Goal: Task Accomplishment & Management: Complete application form

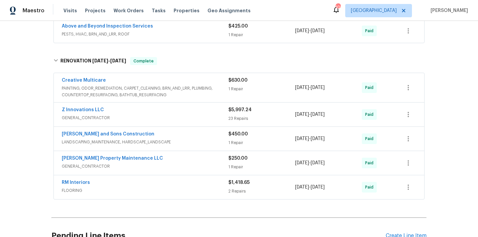
scroll to position [744, 0]
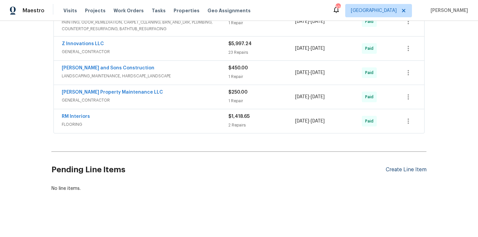
click at [397, 171] on div "Create Line Item" at bounding box center [406, 170] width 41 height 6
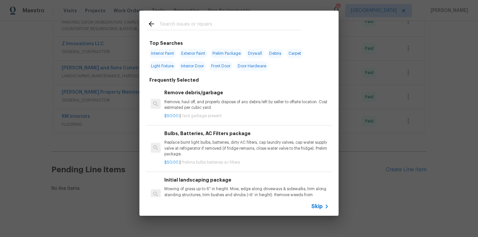
click at [237, 28] on input "text" at bounding box center [230, 25] width 141 height 10
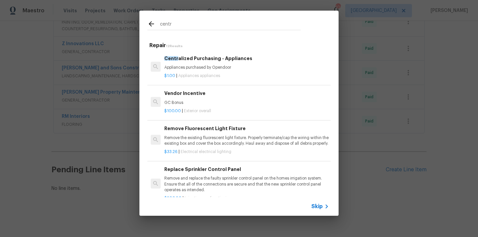
type input "centr"
click at [217, 72] on div "$1.00 | Appliances appliances" at bounding box center [246, 74] width 165 height 8
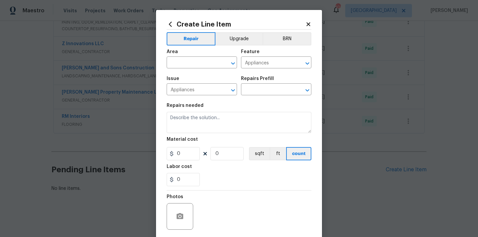
type input "Centralized Purchasing - Appliances $1.00"
type textarea "Appliances purchased by Opendoor"
type input "1"
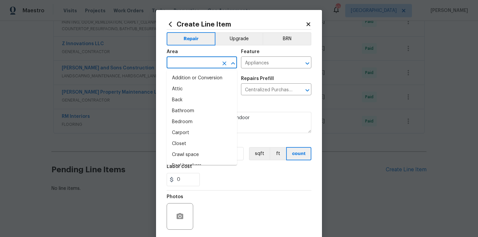
click at [198, 59] on input "text" at bounding box center [193, 63] width 52 height 10
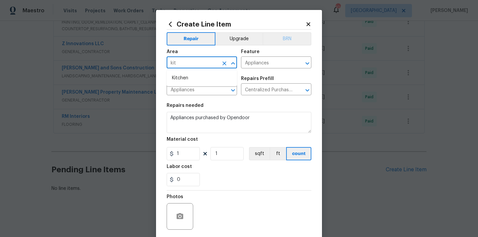
type input "kit"
click at [295, 39] on button "BRN" at bounding box center [287, 38] width 49 height 13
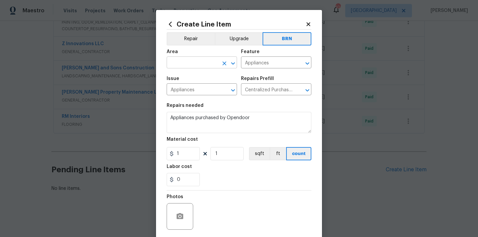
click at [185, 64] on input "text" at bounding box center [193, 63] width 52 height 10
click at [182, 77] on li "Kitchen" at bounding box center [202, 78] width 70 height 11
type input "Kitchen"
drag, startPoint x: 182, startPoint y: 157, endPoint x: 168, endPoint y: 157, distance: 13.9
click at [168, 157] on input "1" at bounding box center [183, 153] width 33 height 13
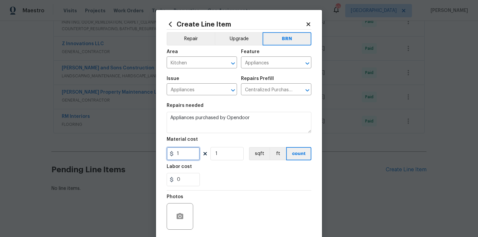
paste input "679.32"
type input "679.32"
click at [216, 172] on div "Labor cost" at bounding box center [239, 168] width 145 height 9
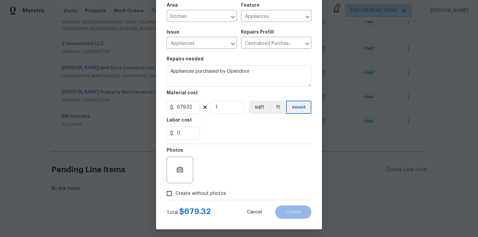
scroll to position [49, 0]
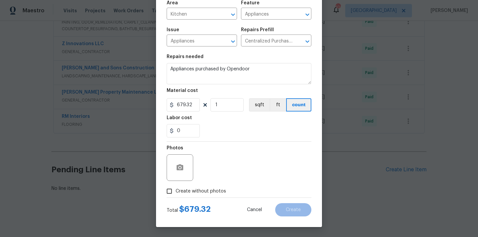
click at [206, 189] on span "Create without photos" at bounding box center [201, 191] width 50 height 7
click at [176, 189] on input "Create without photos" at bounding box center [169, 191] width 13 height 13
checkbox input "true"
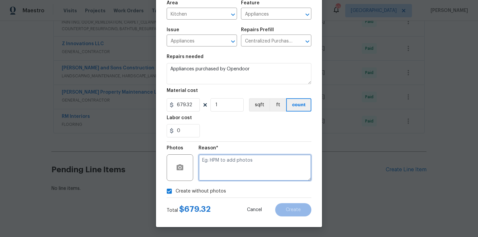
click at [220, 173] on textarea at bounding box center [255, 167] width 113 height 27
type textarea "N/A"
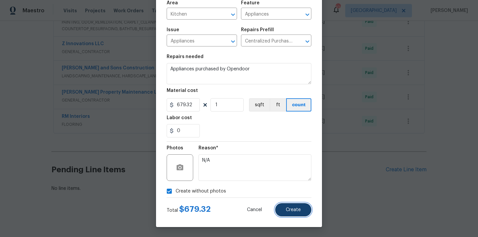
click at [283, 207] on button "Create" at bounding box center [293, 209] width 36 height 13
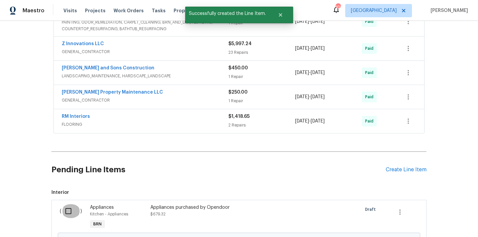
click at [64, 215] on input "checkbox" at bounding box center [70, 211] width 19 height 14
checkbox input "true"
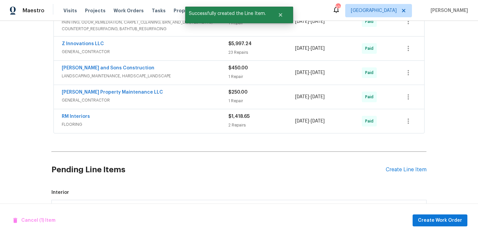
scroll to position [819, 0]
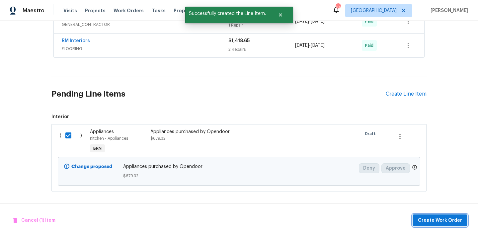
click at [455, 224] on span "Create Work Order" at bounding box center [440, 221] width 44 height 8
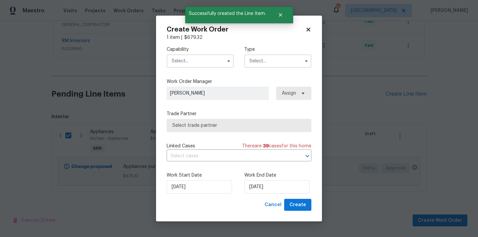
click at [203, 58] on input "text" at bounding box center [200, 60] width 67 height 13
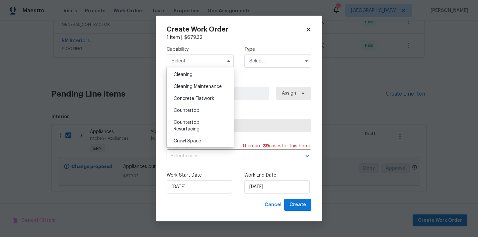
scroll to position [0, 0]
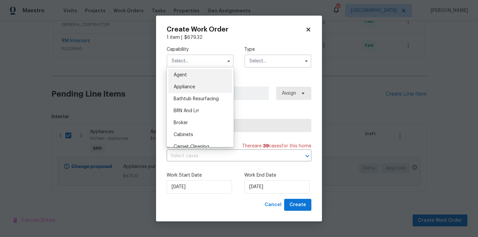
click at [202, 83] on div "Appliance" at bounding box center [200, 87] width 64 height 12
type input "Appliance"
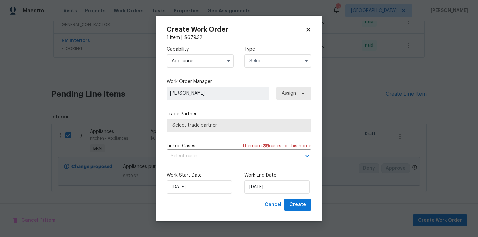
click at [286, 63] on input "text" at bounding box center [277, 60] width 67 height 13
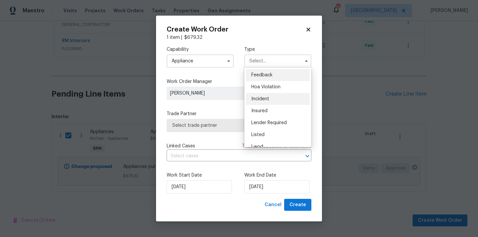
scroll to position [79, 0]
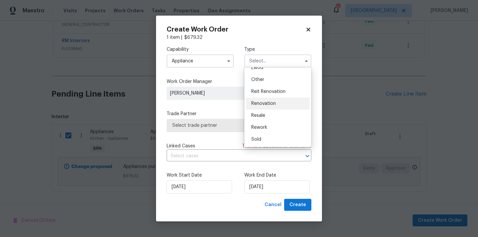
click at [282, 98] on div "Renovation" at bounding box center [278, 104] width 64 height 12
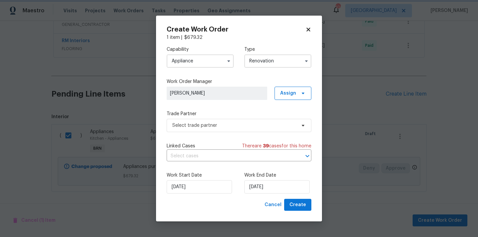
scroll to position [0, 0]
click at [276, 64] on input "Renovation" at bounding box center [277, 60] width 67 height 13
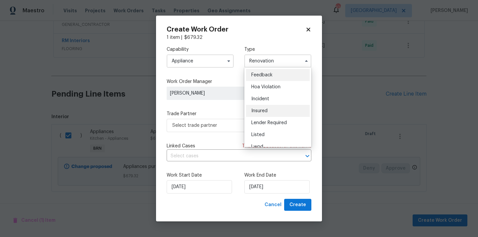
scroll to position [79, 0]
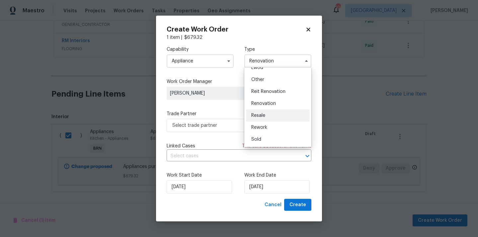
click at [271, 117] on div "Resale" at bounding box center [278, 116] width 64 height 12
type input "Resale"
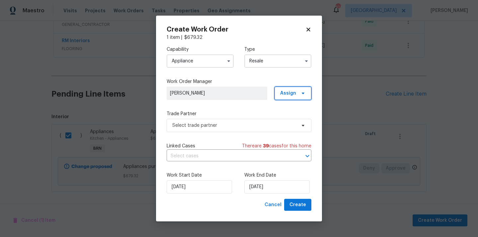
click at [289, 96] on span "Assign" at bounding box center [288, 93] width 16 height 7
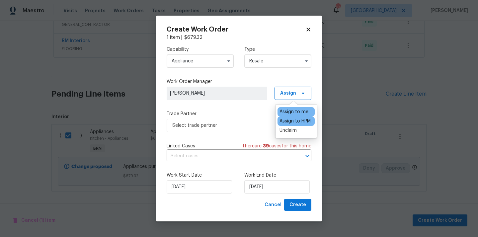
click at [287, 119] on div "Assign to HPM" at bounding box center [295, 121] width 31 height 7
click at [297, 110] on div "Assign to me" at bounding box center [294, 112] width 29 height 7
click at [218, 121] on span "Select trade partner" at bounding box center [239, 125] width 145 height 13
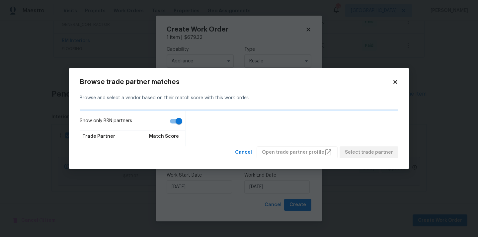
click at [177, 122] on input "Show only BRN partners" at bounding box center [179, 121] width 38 height 13
checkbox input "false"
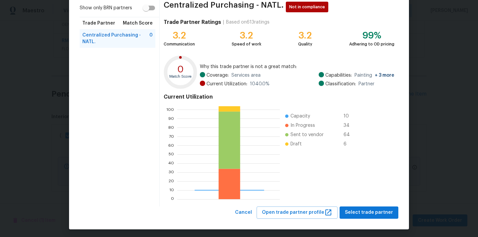
scroll to position [56, 0]
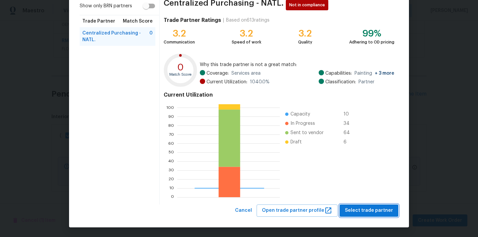
click at [373, 211] on span "Select trade partner" at bounding box center [369, 211] width 48 height 8
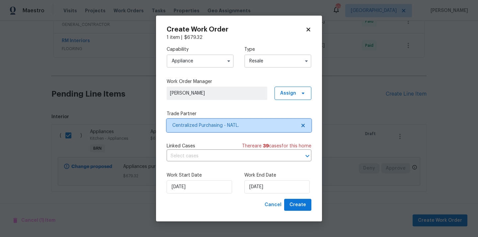
scroll to position [0, 0]
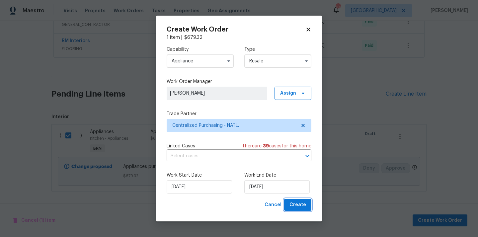
click at [294, 203] on span "Create" at bounding box center [298, 205] width 17 height 8
checkbox input "false"
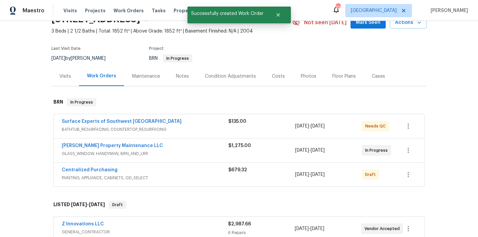
scroll to position [44, 0]
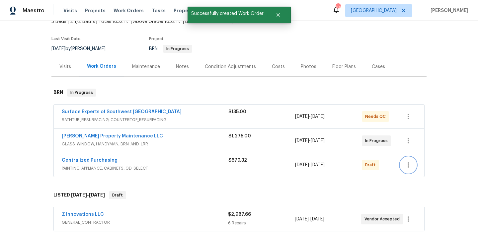
click at [409, 165] on icon "button" at bounding box center [408, 164] width 1 height 5
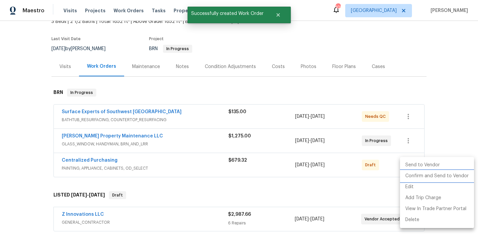
click at [414, 175] on li "Confirm and Send to Vendor" at bounding box center [437, 176] width 74 height 11
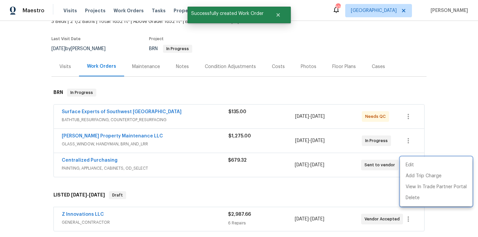
click at [155, 175] on div at bounding box center [239, 118] width 478 height 237
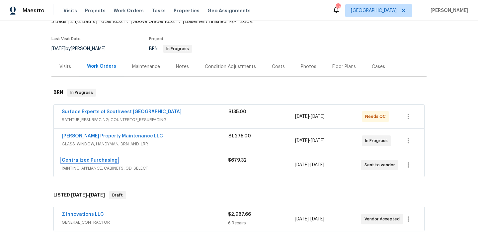
click at [104, 161] on link "Centralized Purchasing" at bounding box center [90, 160] width 56 height 5
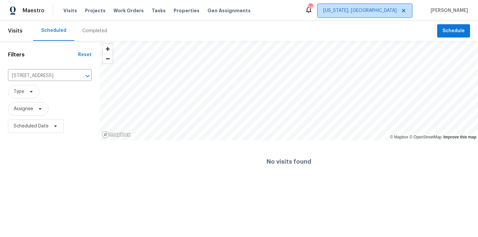
click at [387, 9] on span "[US_STATE], [GEOGRAPHIC_DATA]" at bounding box center [359, 10] width 73 height 7
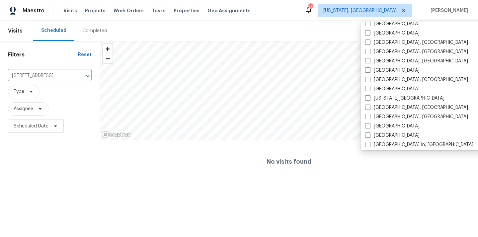
scroll to position [202, 0]
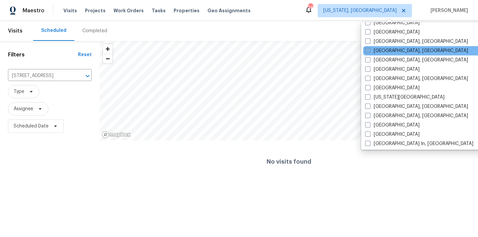
click at [389, 49] on label "[GEOGRAPHIC_DATA], [GEOGRAPHIC_DATA]" at bounding box center [416, 50] width 103 height 7
click at [370, 49] on input "[GEOGRAPHIC_DATA], [GEOGRAPHIC_DATA]" at bounding box center [367, 49] width 4 height 4
checkbox input "true"
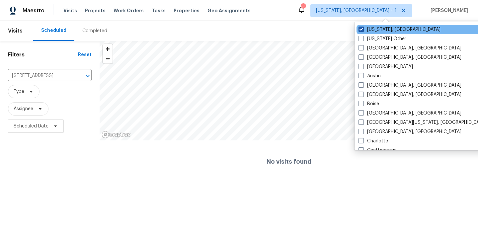
click at [364, 32] on label "[US_STATE], [GEOGRAPHIC_DATA]" at bounding box center [400, 29] width 82 height 7
click at [363, 31] on input "[US_STATE], [GEOGRAPHIC_DATA]" at bounding box center [361, 28] width 4 height 4
checkbox input "false"
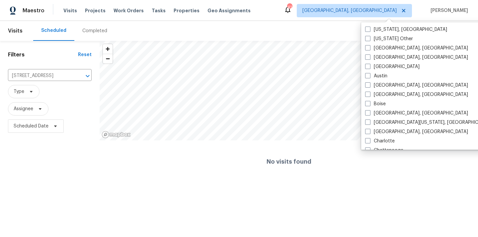
click at [96, 5] on div "Visits Projects Work Orders Tasks Properties Geo Assignments" at bounding box center [160, 10] width 195 height 13
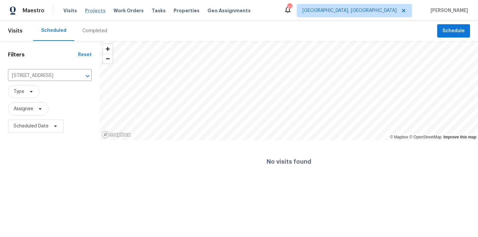
click at [92, 7] on div "Visits Projects Work Orders Tasks Properties Geo Assignments" at bounding box center [160, 10] width 195 height 13
click at [87, 11] on span "Projects" at bounding box center [95, 10] width 21 height 7
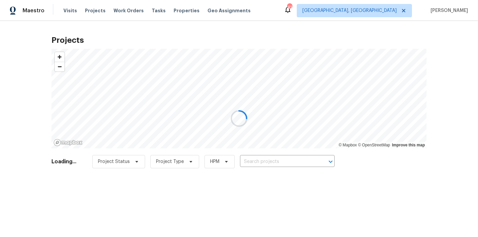
click at [298, 162] on div at bounding box center [239, 118] width 478 height 237
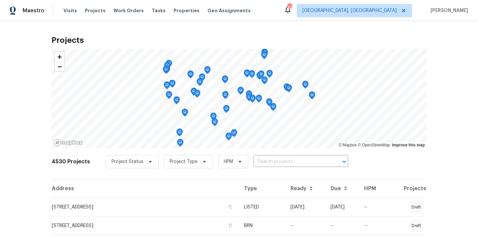
click at [298, 162] on input "text" at bounding box center [292, 162] width 76 height 10
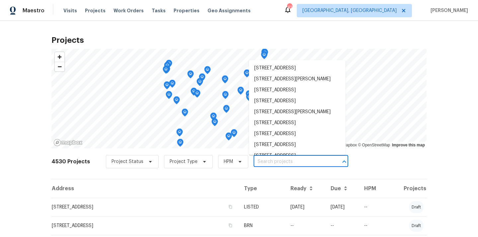
paste input "[STREET_ADDRESS]"
type input "[STREET_ADDRESS]"
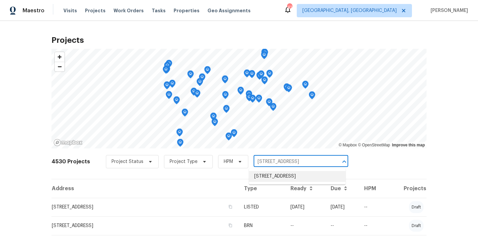
click at [291, 176] on li "[STREET_ADDRESS]" at bounding box center [297, 176] width 97 height 11
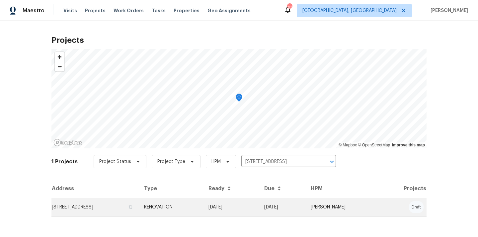
click at [139, 201] on td "[STREET_ADDRESS]" at bounding box center [94, 207] width 87 height 19
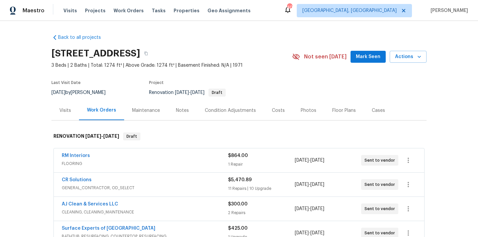
scroll to position [160, 0]
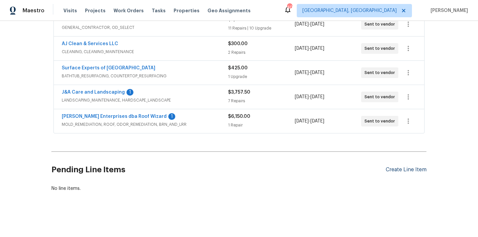
click at [392, 168] on div "Create Line Item" at bounding box center [406, 170] width 41 height 6
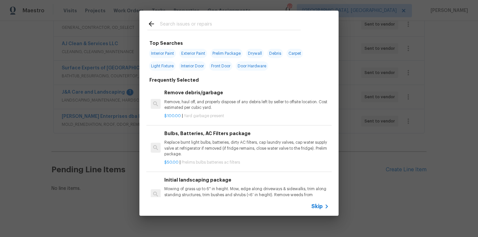
click at [217, 24] on input "text" at bounding box center [230, 25] width 141 height 10
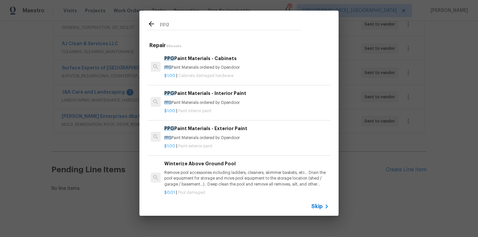
type input "ppg"
click at [219, 73] on div "$1.00 | Cabinets damaged hardware" at bounding box center [246, 74] width 165 height 8
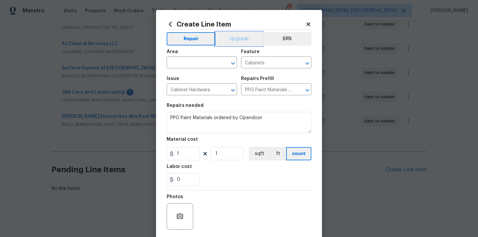
click at [226, 32] on button "Upgrade" at bounding box center [239, 38] width 47 height 13
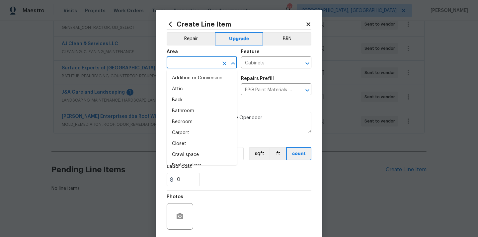
click at [200, 62] on input "text" at bounding box center [193, 63] width 52 height 10
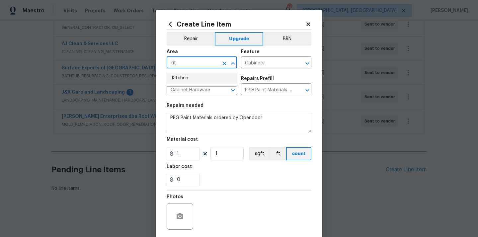
click at [191, 78] on li "Kitchen" at bounding box center [202, 78] width 70 height 11
type input "Kitchen"
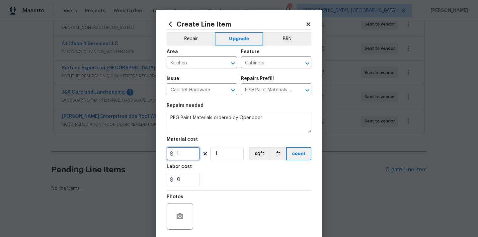
drag, startPoint x: 188, startPoint y: 154, endPoint x: 155, endPoint y: 154, distance: 32.9
click at [155, 154] on div "Create Line Item Repair Upgrade BRN Area Kitchen ​ Feature Cabinets ​ Issue Cab…" at bounding box center [239, 118] width 478 height 237
paste input "425.58"
type input "425.58"
click at [211, 173] on div "0" at bounding box center [239, 179] width 145 height 13
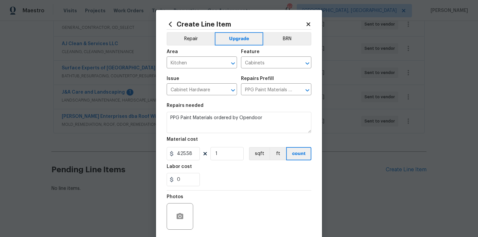
scroll to position [49, 0]
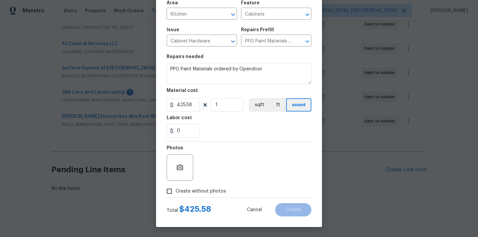
click at [206, 188] on span "Create without photos" at bounding box center [201, 191] width 50 height 7
click at [176, 188] on input "Create without photos" at bounding box center [169, 191] width 13 height 13
checkbox input "true"
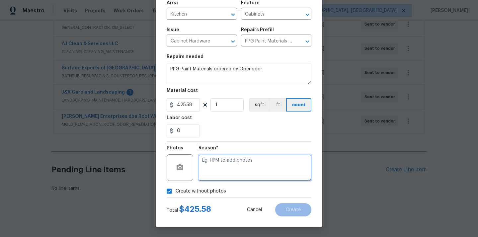
click at [219, 171] on textarea at bounding box center [255, 167] width 113 height 27
type textarea "N/A"
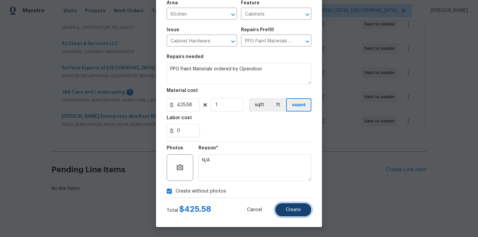
click at [301, 205] on button "Create" at bounding box center [293, 209] width 36 height 13
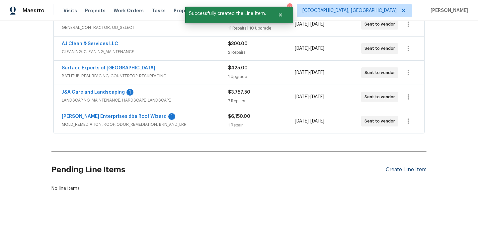
click at [401, 170] on div "Create Line Item" at bounding box center [406, 170] width 41 height 6
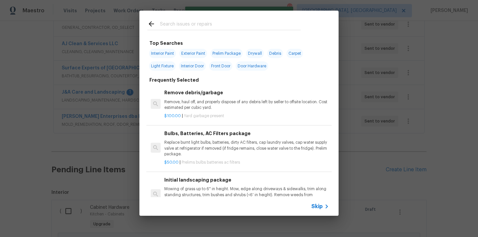
click at [222, 23] on input "text" at bounding box center [230, 25] width 141 height 10
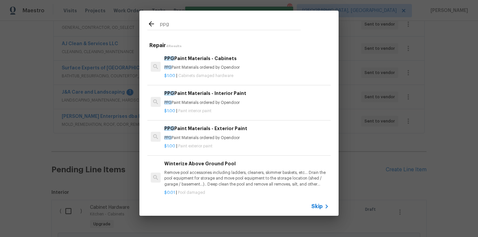
type input "ppg"
click at [222, 102] on p "PPG Paint Materials ordered by Opendoor" at bounding box center [246, 103] width 165 height 6
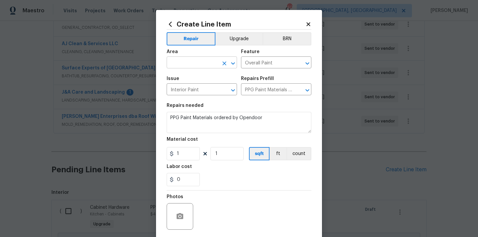
click at [195, 59] on input "text" at bounding box center [193, 63] width 52 height 10
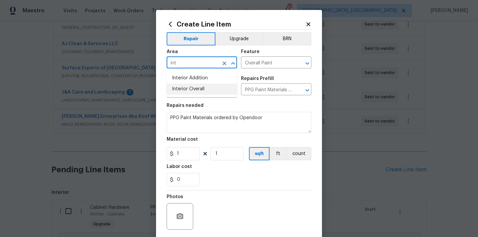
click at [187, 89] on li "Interior Overall" at bounding box center [202, 89] width 70 height 11
type input "Interior Overall"
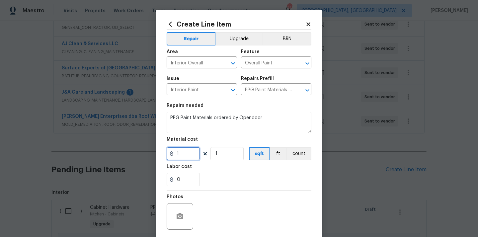
drag, startPoint x: 183, startPoint y: 152, endPoint x: 152, endPoint y: 152, distance: 30.9
click at [158, 152] on div "Create Line Item Repair Upgrade BRN Area Interior Overall ​ Feature Overall Pai…" at bounding box center [239, 143] width 166 height 266
paste input "322.93"
type input "322.93"
click at [210, 166] on div "Labor cost" at bounding box center [239, 168] width 145 height 9
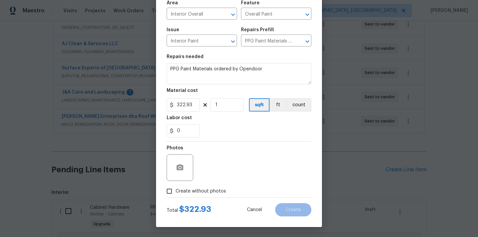
click at [196, 190] on span "Create without photos" at bounding box center [201, 191] width 50 height 7
click at [176, 190] on input "Create without photos" at bounding box center [169, 191] width 13 height 13
checkbox input "true"
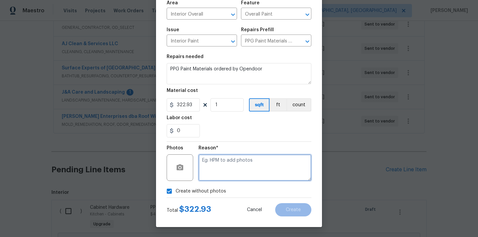
click at [218, 169] on textarea at bounding box center [255, 167] width 113 height 27
type textarea "N/A"
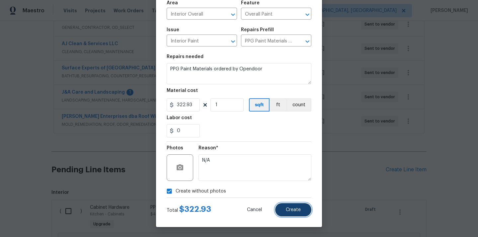
click at [286, 209] on span "Create" at bounding box center [293, 210] width 15 height 5
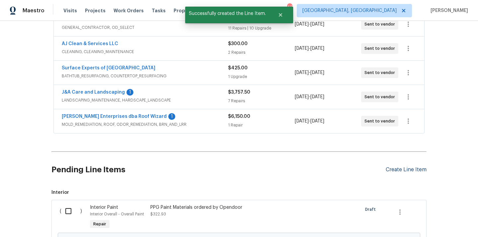
click at [395, 170] on div "Create Line Item" at bounding box center [406, 170] width 41 height 6
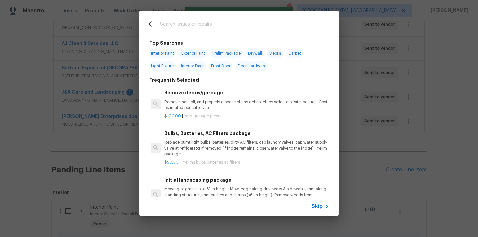
click at [254, 22] on input "text" at bounding box center [230, 25] width 141 height 10
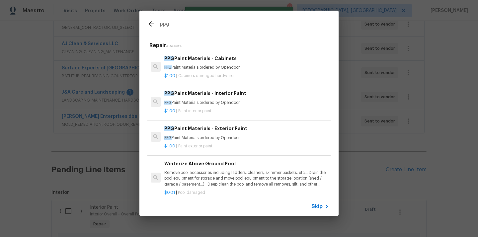
type input "ppg"
click at [231, 138] on p "PPG Paint Materials ordered by Opendoor" at bounding box center [246, 138] width 165 height 6
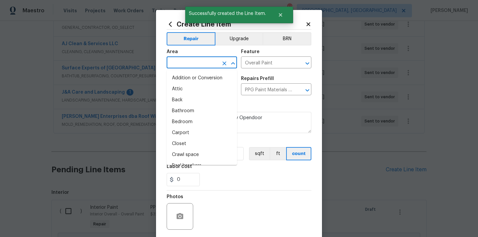
click at [190, 65] on input "text" at bounding box center [193, 63] width 52 height 10
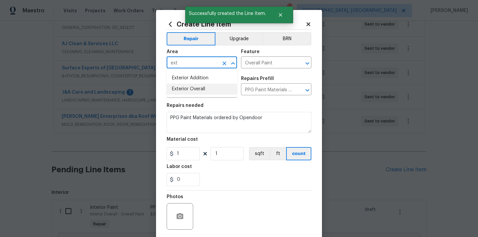
click at [185, 91] on li "Exterior Overall" at bounding box center [202, 89] width 70 height 11
type input "Exterior Overall"
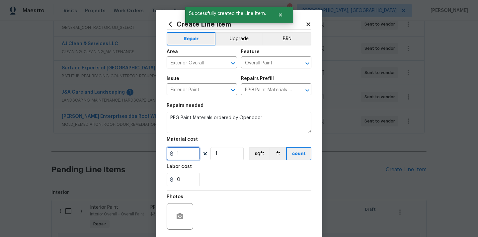
drag, startPoint x: 184, startPoint y: 152, endPoint x: 147, endPoint y: 150, distance: 36.9
click at [147, 150] on div "Create Line Item Repair Upgrade BRN Area Exterior Overall ​ Feature Overall Pai…" at bounding box center [239, 118] width 478 height 237
paste input "291.82"
type input "291.82"
click at [234, 184] on div "0" at bounding box center [239, 179] width 145 height 13
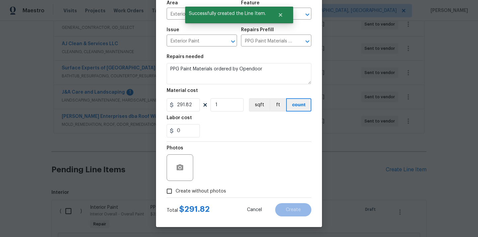
click at [216, 188] on span "Create without photos" at bounding box center [201, 191] width 50 height 7
click at [176, 188] on input "Create without photos" at bounding box center [169, 191] width 13 height 13
checkbox input "true"
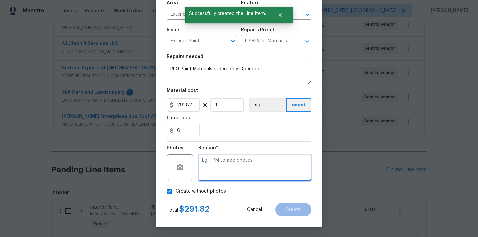
click at [234, 168] on textarea at bounding box center [255, 167] width 113 height 27
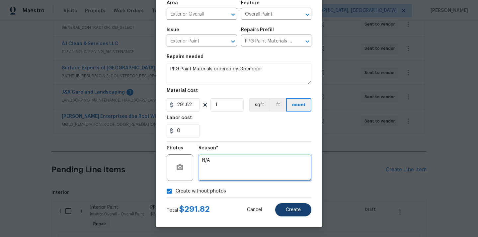
type textarea "N/A"
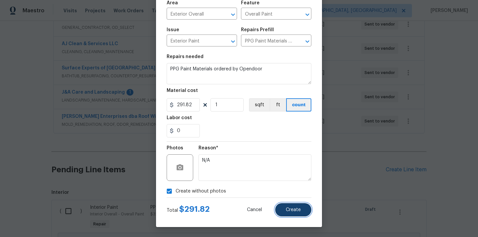
click at [294, 212] on span "Create" at bounding box center [293, 210] width 15 height 5
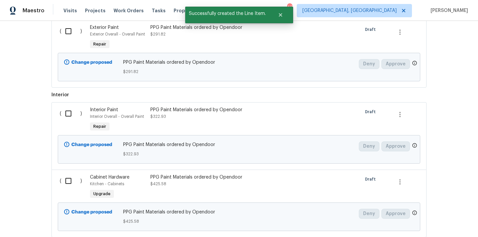
scroll to position [367, 0]
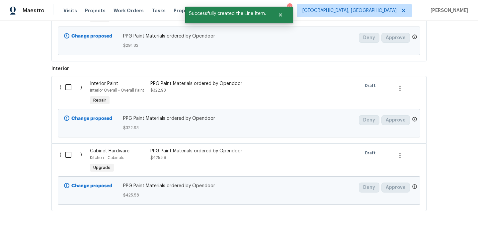
click at [69, 152] on input "checkbox" at bounding box center [70, 155] width 19 height 14
checkbox input "true"
click at [67, 93] on input "checkbox" at bounding box center [70, 87] width 19 height 14
checkbox input "true"
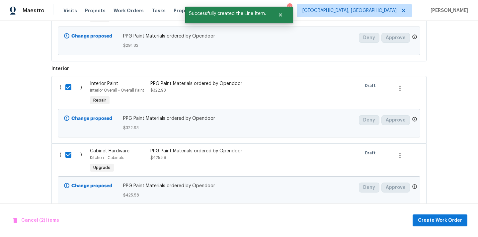
scroll to position [307, 0]
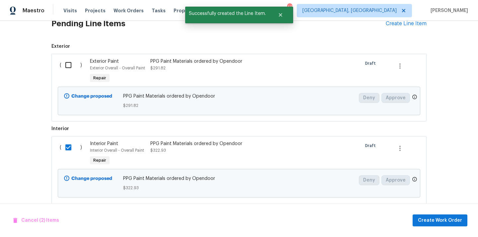
click at [65, 64] on input "checkbox" at bounding box center [70, 65] width 19 height 14
checkbox input "true"
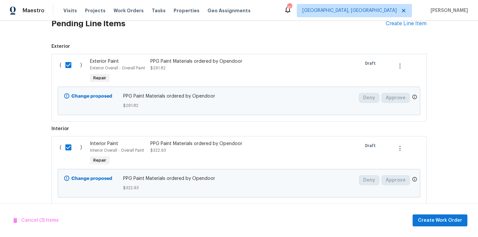
click at [430, 213] on div "Cancel (3) Items Create Work Order" at bounding box center [239, 221] width 478 height 34
click at [429, 220] on span "Create Work Order" at bounding box center [440, 221] width 44 height 8
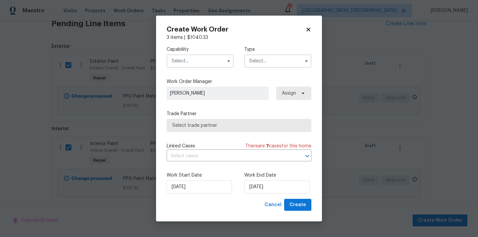
click at [205, 58] on input "text" at bounding box center [200, 60] width 67 height 13
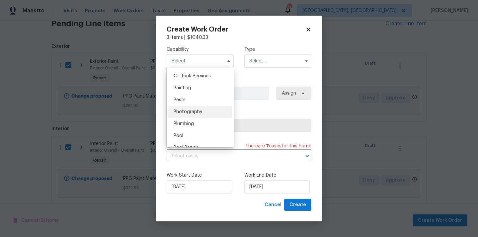
scroll to position [543, 0]
click at [199, 91] on div "Painting" at bounding box center [200, 90] width 64 height 12
type input "Painting"
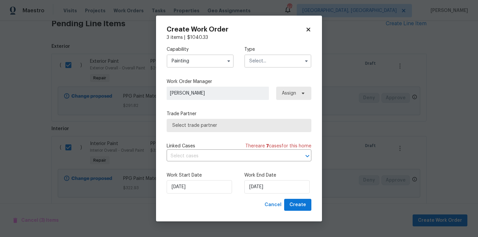
click at [267, 62] on input "text" at bounding box center [277, 60] width 67 height 13
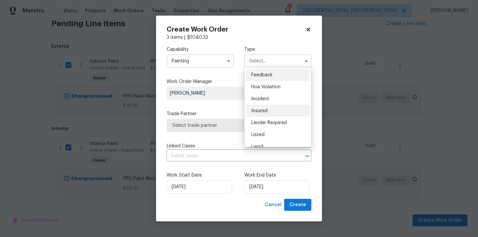
scroll to position [79, 0]
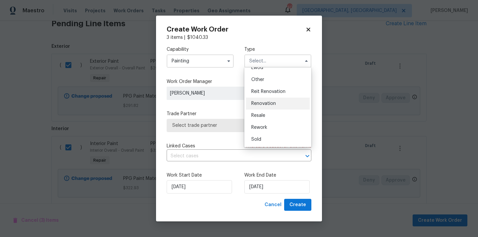
click at [280, 105] on div "Renovation" at bounding box center [278, 104] width 64 height 12
type input "Renovation"
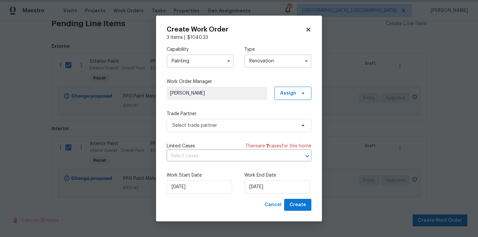
scroll to position [0, 0]
click at [291, 91] on span "Assign" at bounding box center [288, 93] width 16 height 7
click at [288, 119] on div "Assign to me" at bounding box center [294, 121] width 29 height 7
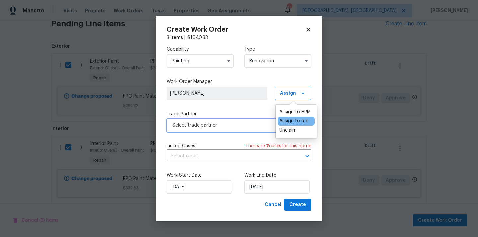
click at [225, 131] on span "Select trade partner" at bounding box center [239, 125] width 145 height 13
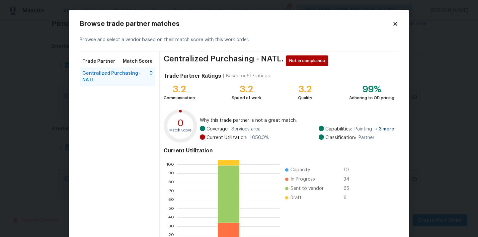
scroll to position [56, 0]
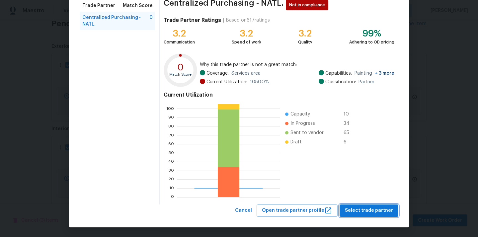
click at [366, 209] on span "Select trade partner" at bounding box center [369, 211] width 48 height 8
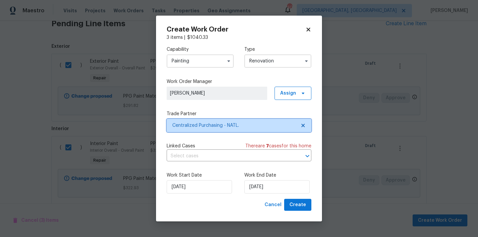
scroll to position [0, 0]
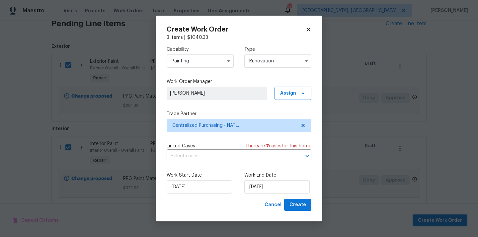
click at [303, 198] on div "Work Start Date [DATE] Work End Date [DATE]" at bounding box center [239, 183] width 145 height 32
click at [297, 210] on button "Create" at bounding box center [297, 205] width 27 height 12
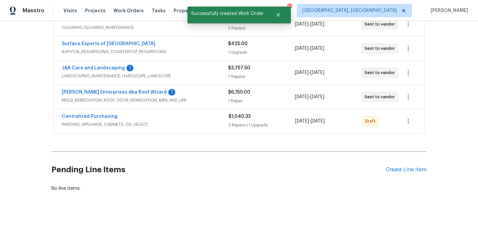
click at [411, 113] on div "Centralized Purchasing PAINTING, APPLIANCE, CABINETS, OD_SELECT $1,040.33 2 Rep…" at bounding box center [239, 121] width 371 height 24
click at [409, 118] on icon "button" at bounding box center [408, 121] width 8 height 8
click at [414, 121] on li "Send to Vendor" at bounding box center [436, 121] width 72 height 11
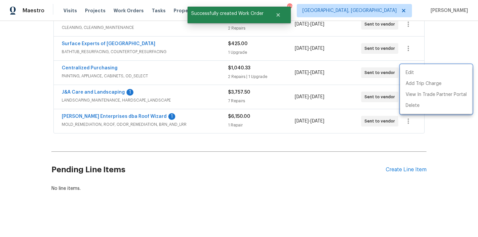
click at [92, 71] on div at bounding box center [239, 118] width 478 height 237
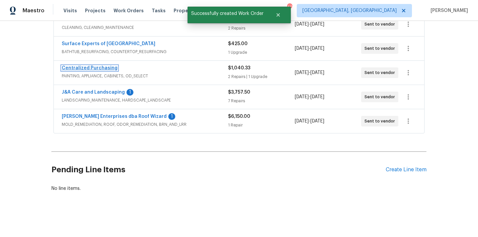
click at [89, 67] on link "Centralized Purchasing" at bounding box center [90, 68] width 56 height 5
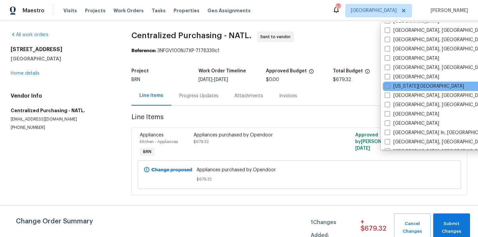
scroll to position [202, 0]
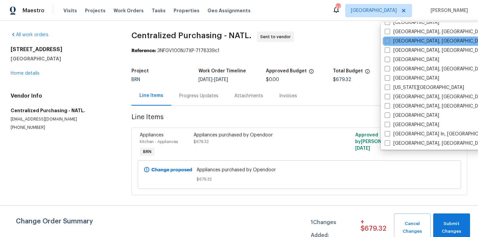
click at [395, 38] on label "Greensboro, NC" at bounding box center [436, 41] width 103 height 7
click at [389, 38] on input "[GEOGRAPHIC_DATA], [GEOGRAPHIC_DATA]" at bounding box center [387, 40] width 4 height 4
checkbox input "true"
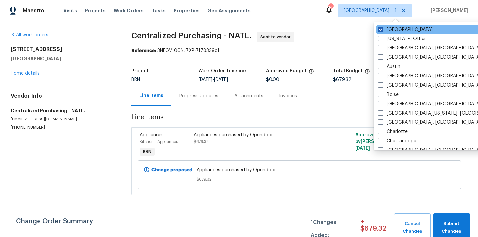
click at [394, 31] on label "[GEOGRAPHIC_DATA]" at bounding box center [405, 29] width 54 height 7
click at [383, 31] on input "[GEOGRAPHIC_DATA]" at bounding box center [380, 28] width 4 height 4
checkbox input "false"
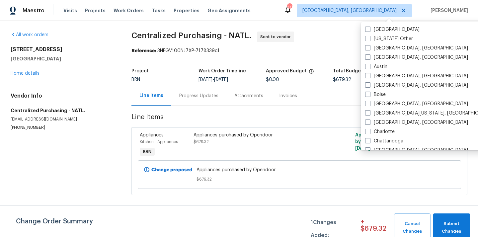
click at [96, 14] on div "Visits Projects Work Orders Tasks Properties Geo Assignments" at bounding box center [160, 10] width 195 height 13
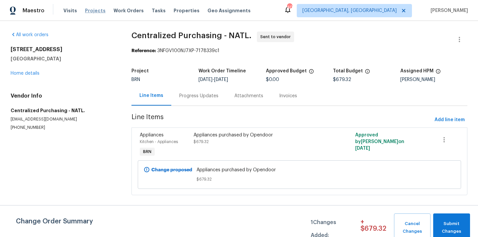
click at [92, 8] on span "Projects" at bounding box center [95, 10] width 21 height 7
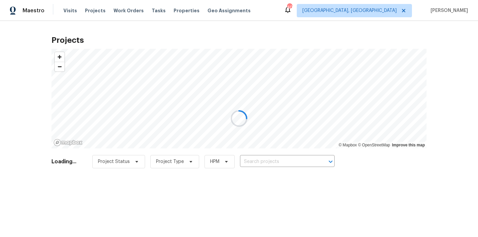
click at [292, 161] on div at bounding box center [239, 118] width 478 height 237
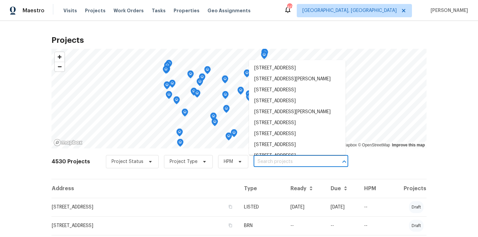
click at [292, 161] on input "text" at bounding box center [292, 162] width 76 height 10
paste input "[STREET_ADDRESS]"
type input "[STREET_ADDRESS]"
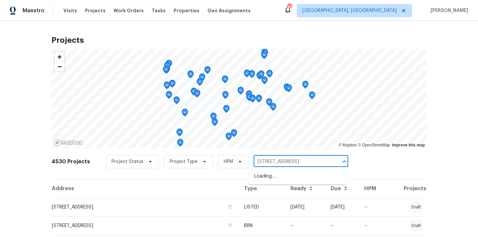
scroll to position [0, 13]
click at [283, 175] on li "[STREET_ADDRESS]" at bounding box center [297, 176] width 97 height 11
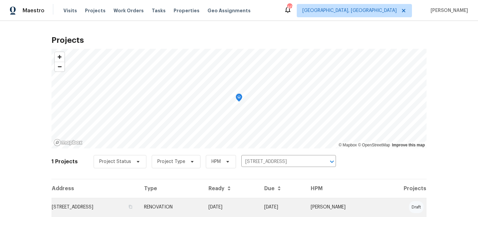
click at [203, 211] on td "RENOVATION" at bounding box center [171, 207] width 64 height 19
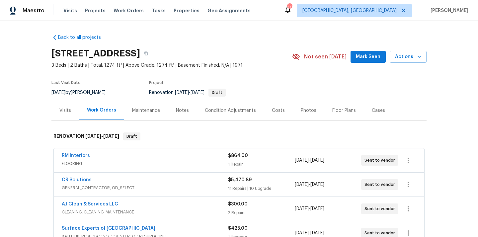
click at [140, 55] on h2 "[STREET_ADDRESS]" at bounding box center [95, 53] width 89 height 7
copy h2 "27215"
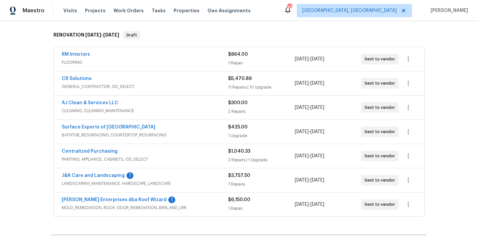
scroll to position [95, 0]
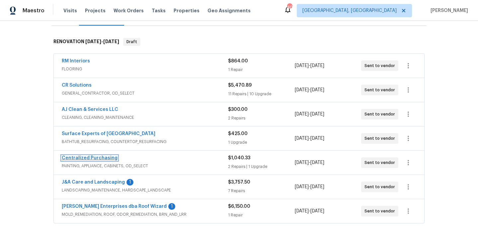
click at [95, 159] on link "Centralized Purchasing" at bounding box center [90, 158] width 56 height 5
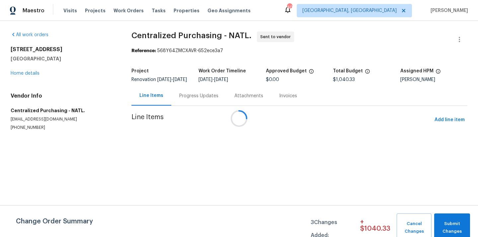
click at [442, 126] on div at bounding box center [239, 118] width 478 height 237
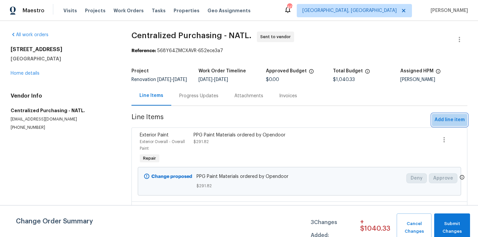
click at [442, 124] on span "Add line item" at bounding box center [450, 120] width 30 height 8
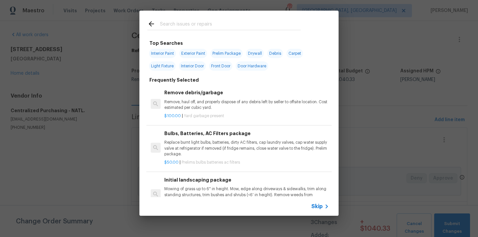
click at [242, 27] on input "text" at bounding box center [230, 25] width 141 height 10
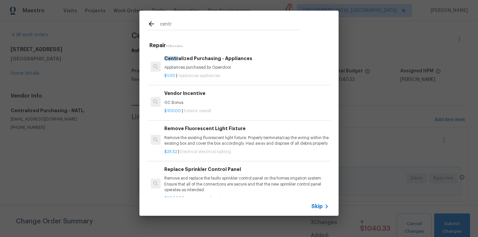
type input "centr"
click at [201, 74] on span "Appliances appliances" at bounding box center [199, 76] width 42 height 4
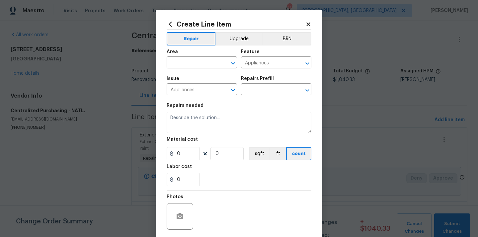
type input "Centralized Purchasing - Appliances $1.00"
type textarea "Appliances purchased by Opendoor"
type input "1"
click at [197, 63] on input "text" at bounding box center [193, 63] width 52 height 10
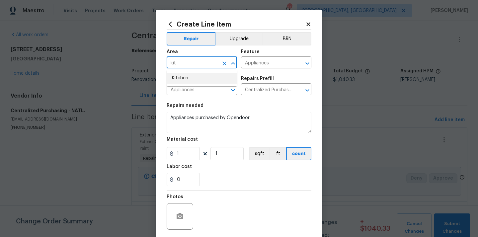
click at [194, 76] on li "Kitchen" at bounding box center [202, 78] width 70 height 11
type input "Kitchen"
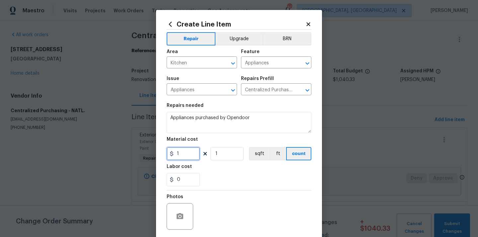
drag, startPoint x: 181, startPoint y: 154, endPoint x: 154, endPoint y: 151, distance: 27.7
click at [154, 151] on div "Create Line Item Repair Upgrade BRN Area Kitchen ​ Feature Appliances ​ Issue A…" at bounding box center [239, 118] width 478 height 237
paste input "44.5"
type input "144.5"
click at [207, 164] on div "Labor cost" at bounding box center [239, 168] width 145 height 9
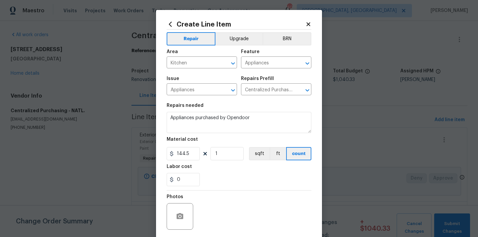
scroll to position [49, 0]
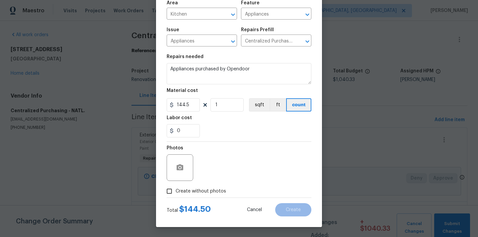
click at [202, 189] on span "Create without photos" at bounding box center [201, 191] width 50 height 7
click at [176, 189] on input "Create without photos" at bounding box center [169, 191] width 13 height 13
checkbox input "true"
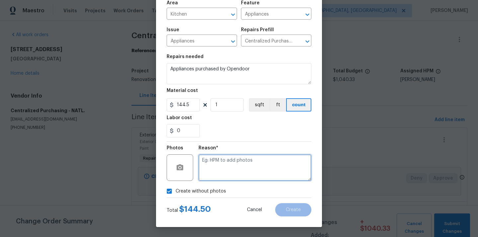
click at [213, 174] on textarea at bounding box center [255, 167] width 113 height 27
type textarea "N/A"
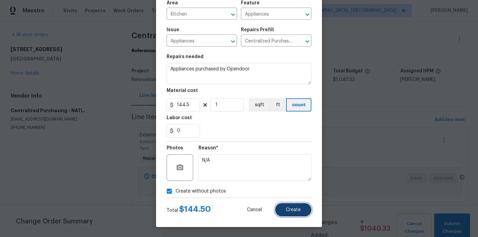
click at [294, 209] on span "Create" at bounding box center [293, 210] width 15 height 5
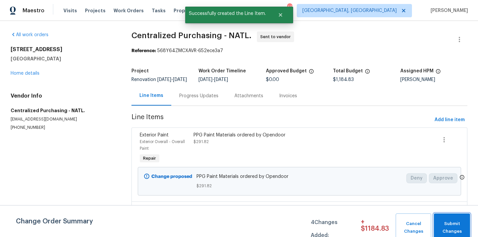
click at [454, 223] on span "Submit Changes" at bounding box center [452, 227] width 30 height 15
